Goal: Information Seeking & Learning: Check status

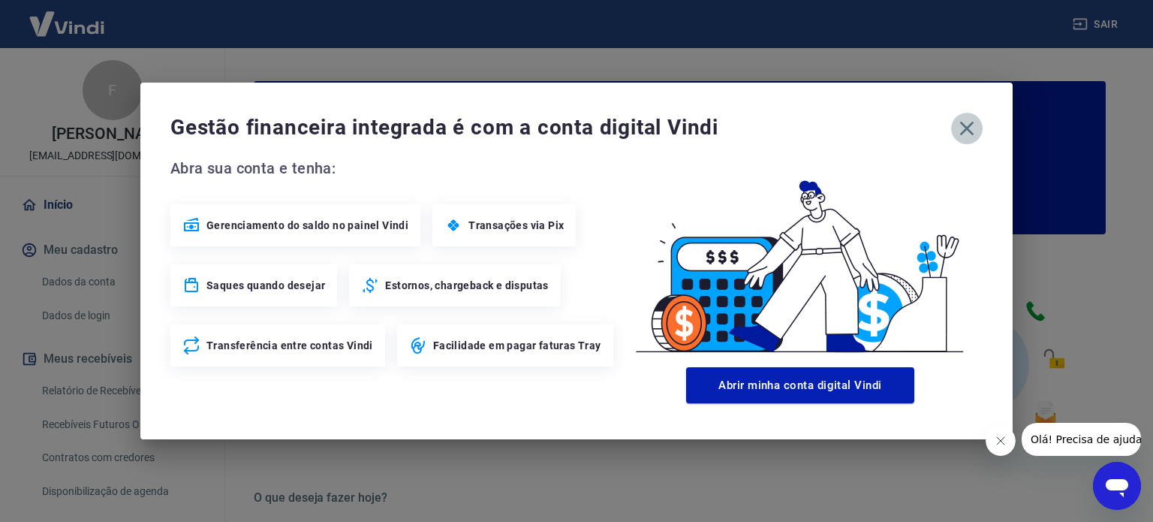
click at [964, 122] on icon "button" at bounding box center [967, 128] width 24 height 24
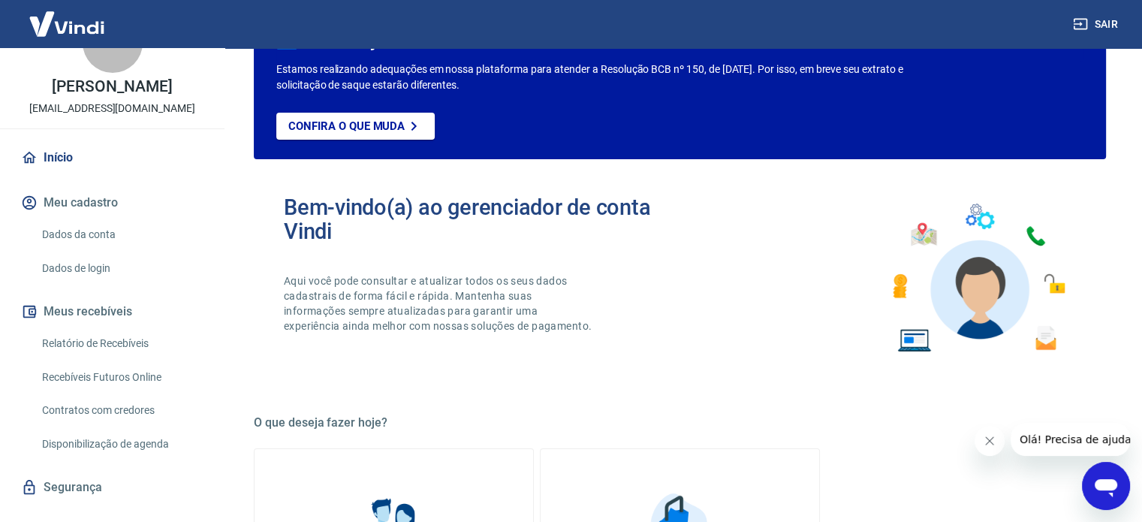
scroll to position [90, 0]
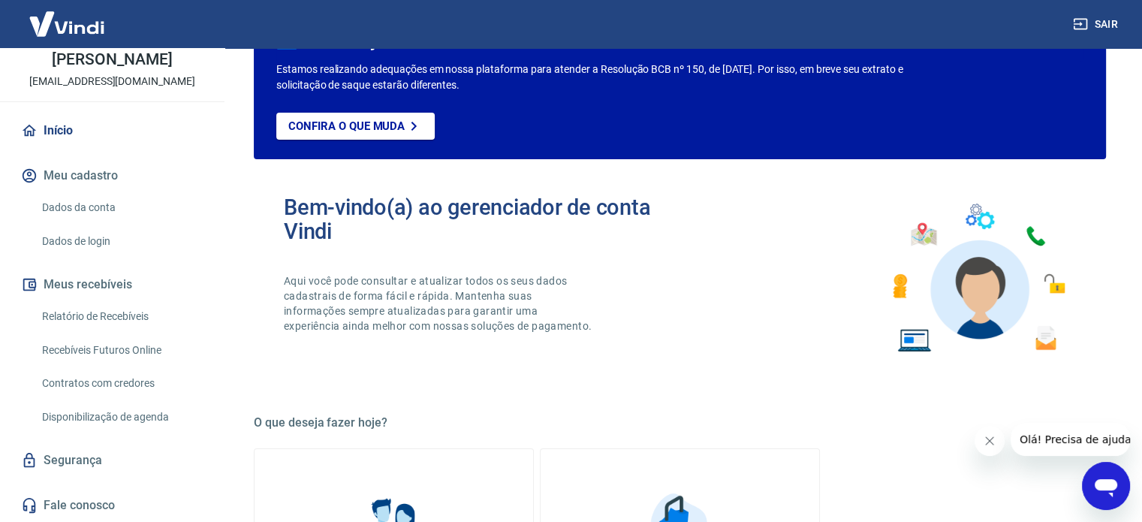
click at [93, 309] on link "Relatório de Recebíveis" at bounding box center [121, 316] width 170 height 31
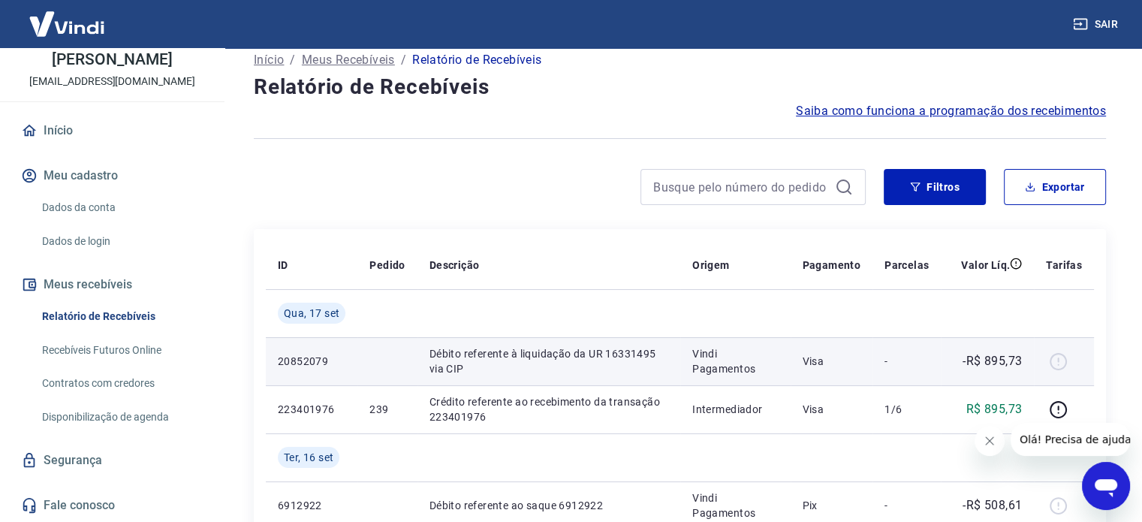
scroll to position [93, 0]
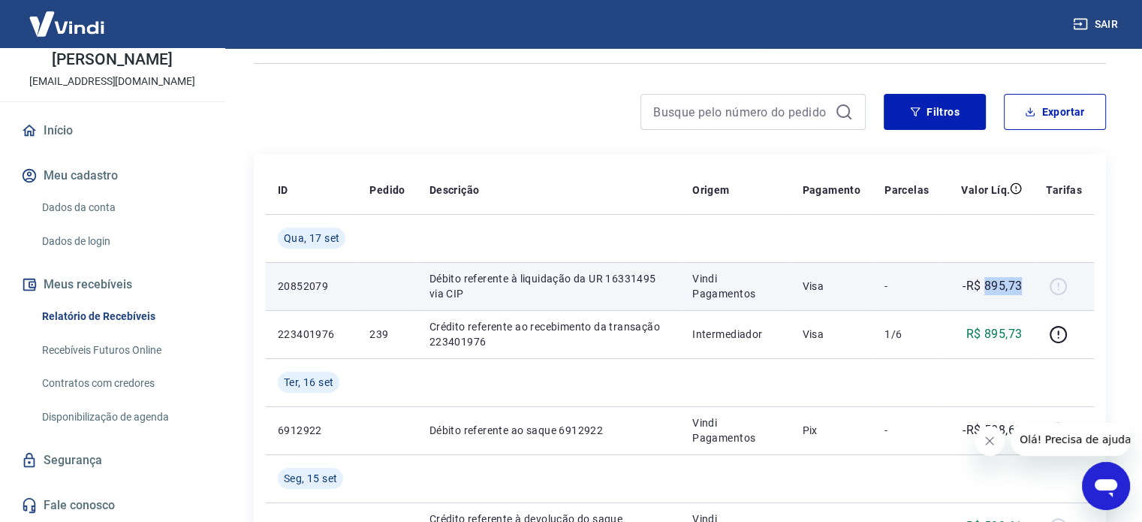
drag, startPoint x: 1024, startPoint y: 287, endPoint x: 987, endPoint y: 291, distance: 37.0
click at [987, 291] on td "-R$ 895,73" at bounding box center [986, 286] width 93 height 48
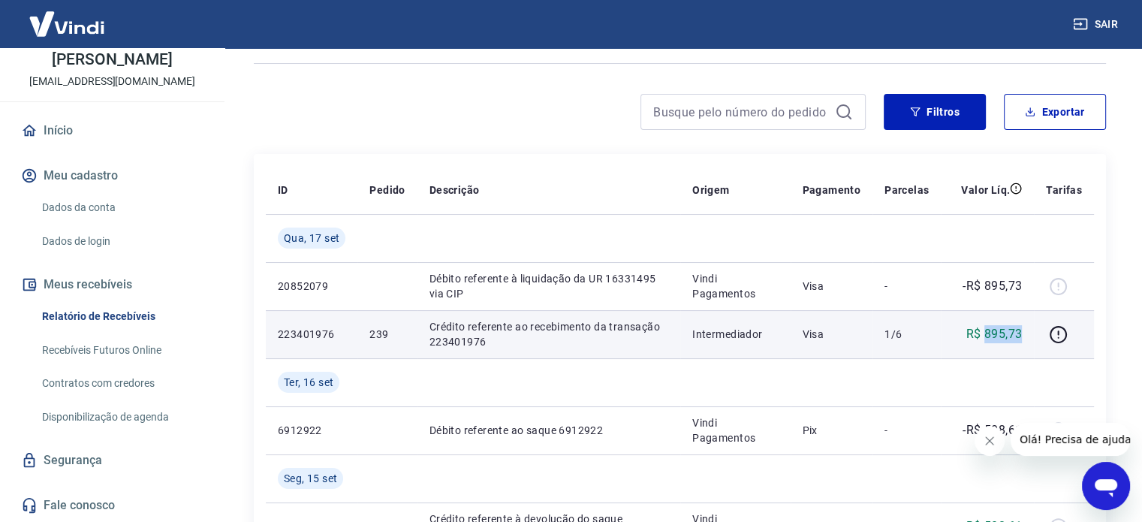
drag, startPoint x: 1022, startPoint y: 336, endPoint x: 986, endPoint y: 339, distance: 36.9
click at [986, 339] on p "R$ 895,73" at bounding box center [994, 334] width 56 height 18
drag, startPoint x: 393, startPoint y: 339, endPoint x: 364, endPoint y: 336, distance: 28.6
click at [364, 336] on td "239" at bounding box center [386, 334] width 59 height 48
drag, startPoint x: 904, startPoint y: 342, endPoint x: 840, endPoint y: 348, distance: 64.1
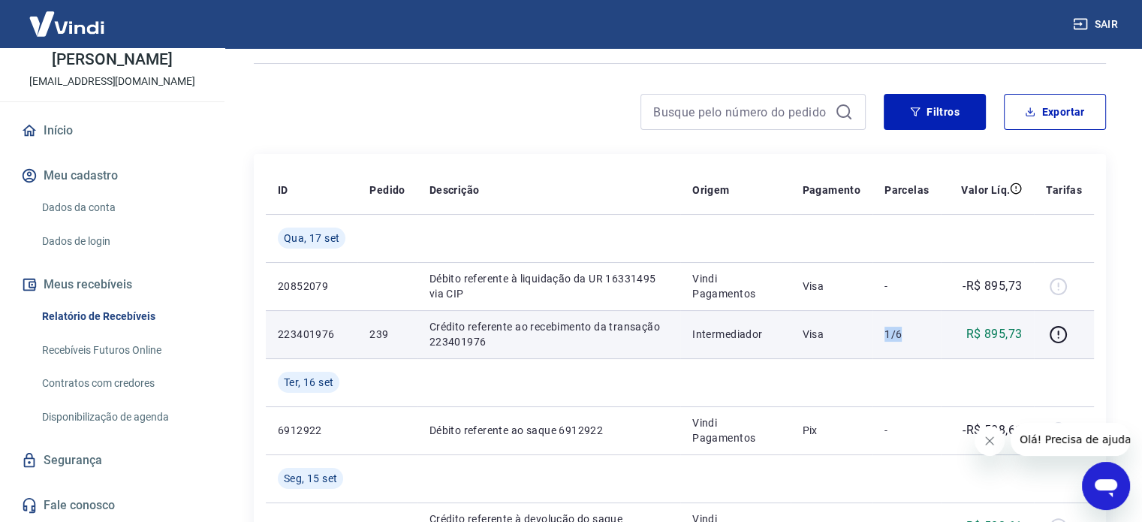
click at [886, 339] on td "1/6" at bounding box center [906, 334] width 68 height 48
drag, startPoint x: 828, startPoint y: 337, endPoint x: 798, endPoint y: 339, distance: 30.1
click at [798, 339] on td "Visa" at bounding box center [831, 334] width 83 height 48
drag, startPoint x: 389, startPoint y: 338, endPoint x: 366, endPoint y: 336, distance: 22.6
click at [366, 336] on td "239" at bounding box center [386, 334] width 59 height 48
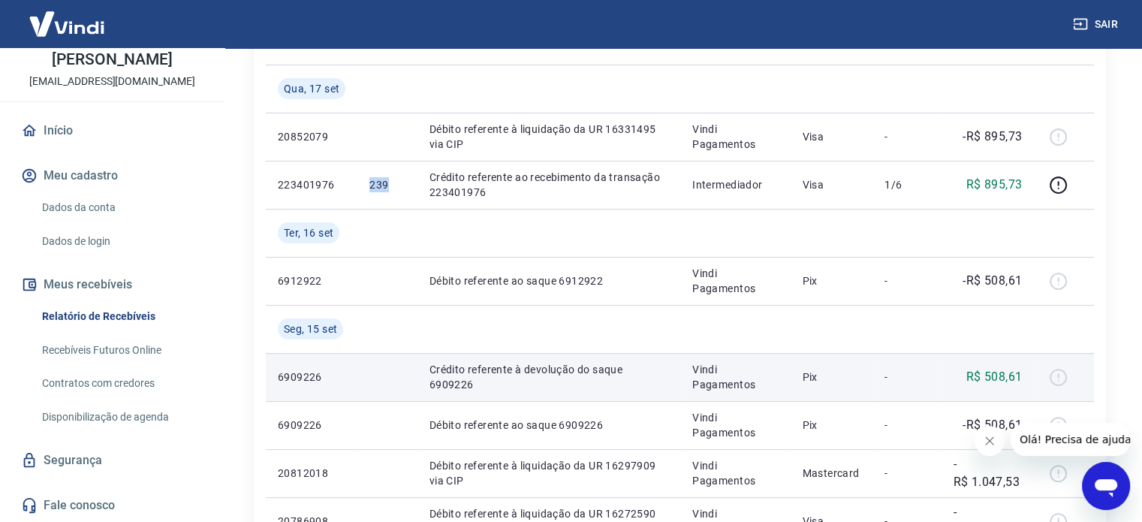
scroll to position [243, 0]
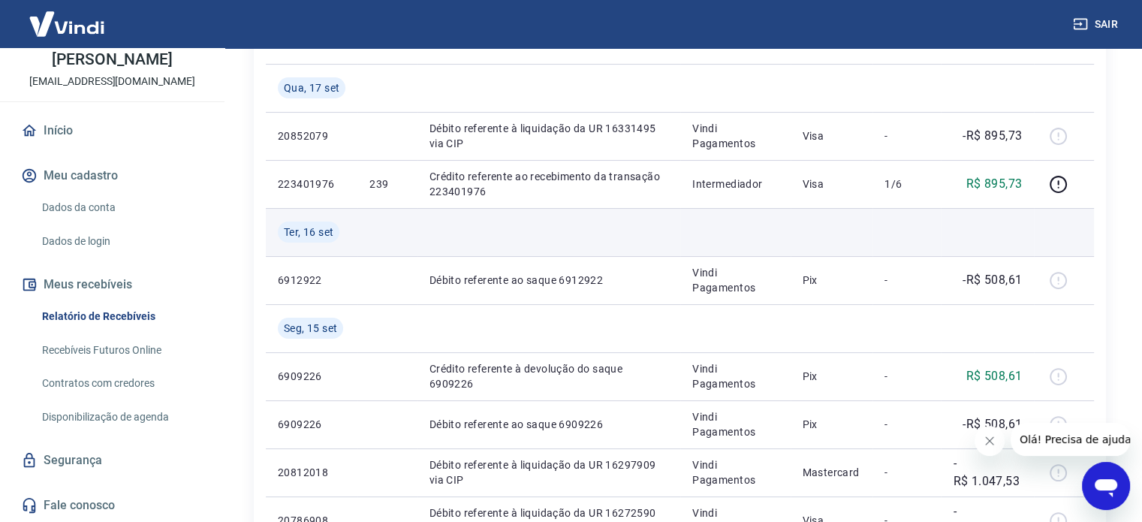
click at [820, 221] on td at bounding box center [831, 232] width 83 height 48
